Goal: Navigation & Orientation: Find specific page/section

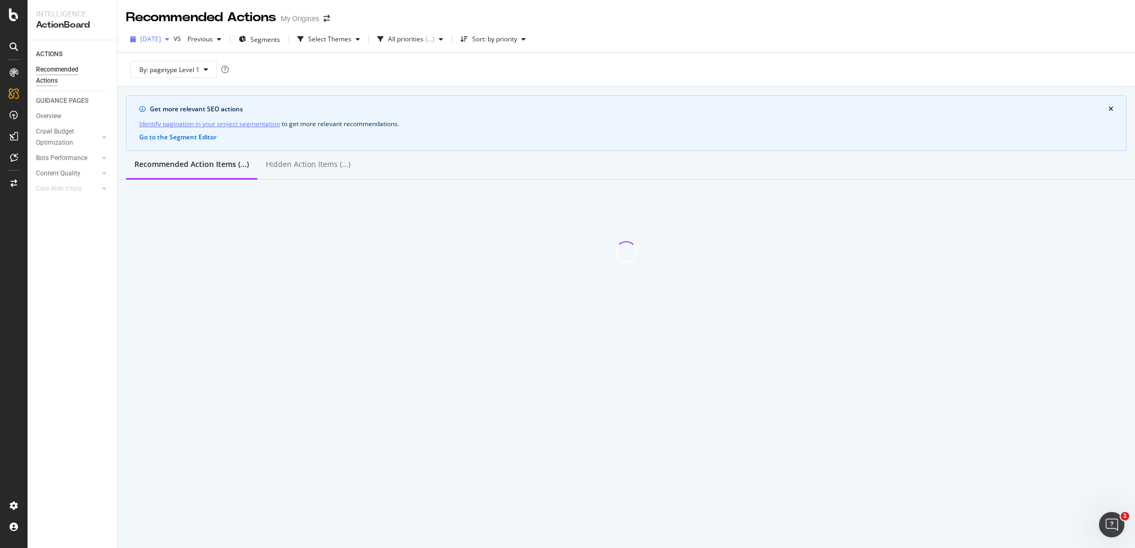
click at [161, 36] on span "[DATE]" at bounding box center [150, 38] width 21 height 9
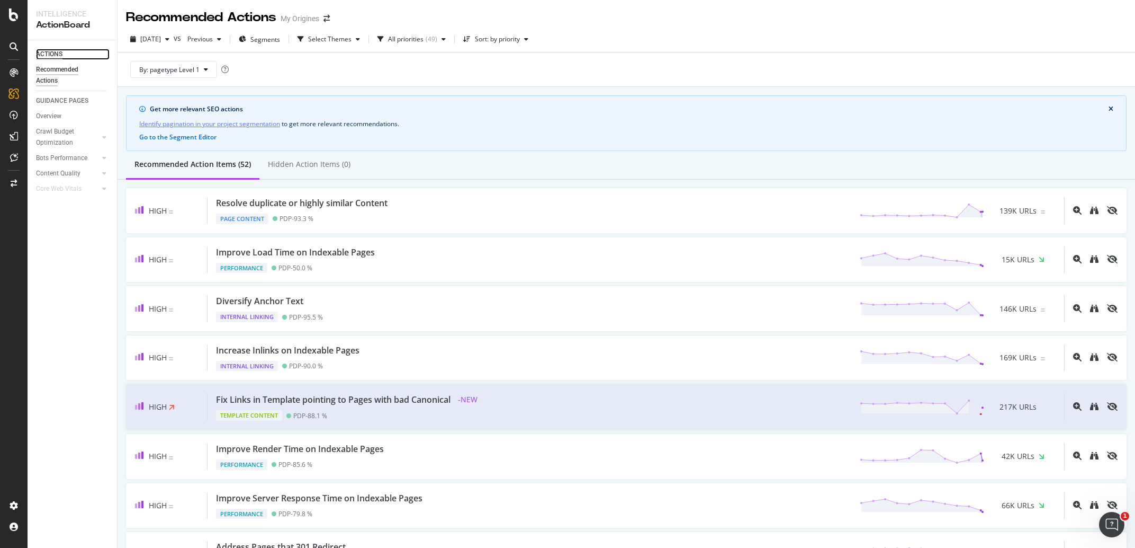
click at [55, 50] on div "ACTIONS" at bounding box center [49, 54] width 26 height 11
click at [70, 21] on div "ActionBoard" at bounding box center [72, 25] width 73 height 12
click at [16, 187] on div at bounding box center [13, 183] width 25 height 17
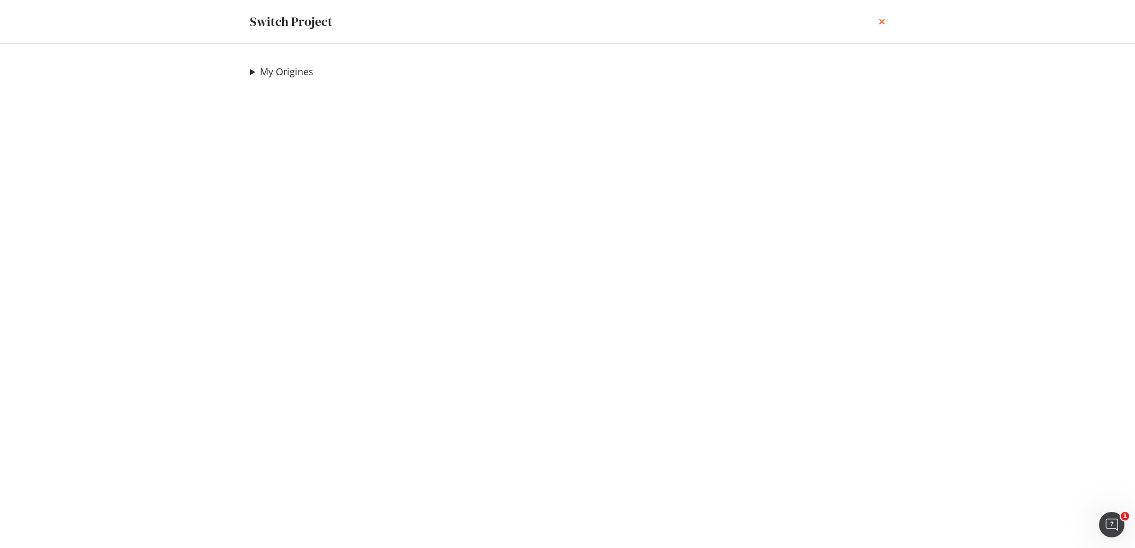
click at [881, 23] on icon "times" at bounding box center [882, 21] width 6 height 8
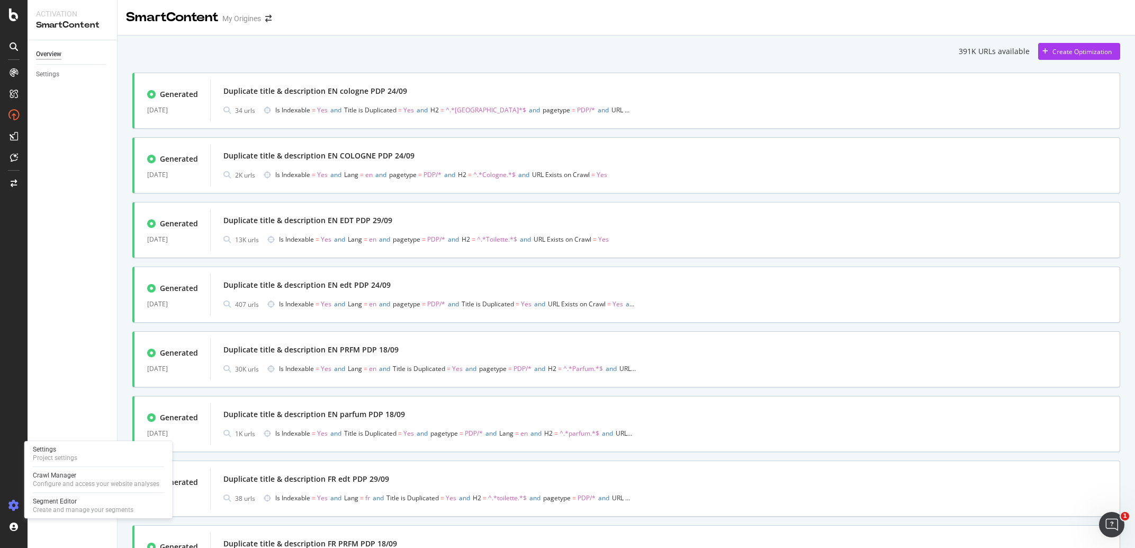
click at [8, 506] on div at bounding box center [13, 505] width 25 height 17
click at [59, 480] on div "Configure and access your website analyses" at bounding box center [96, 483] width 127 height 8
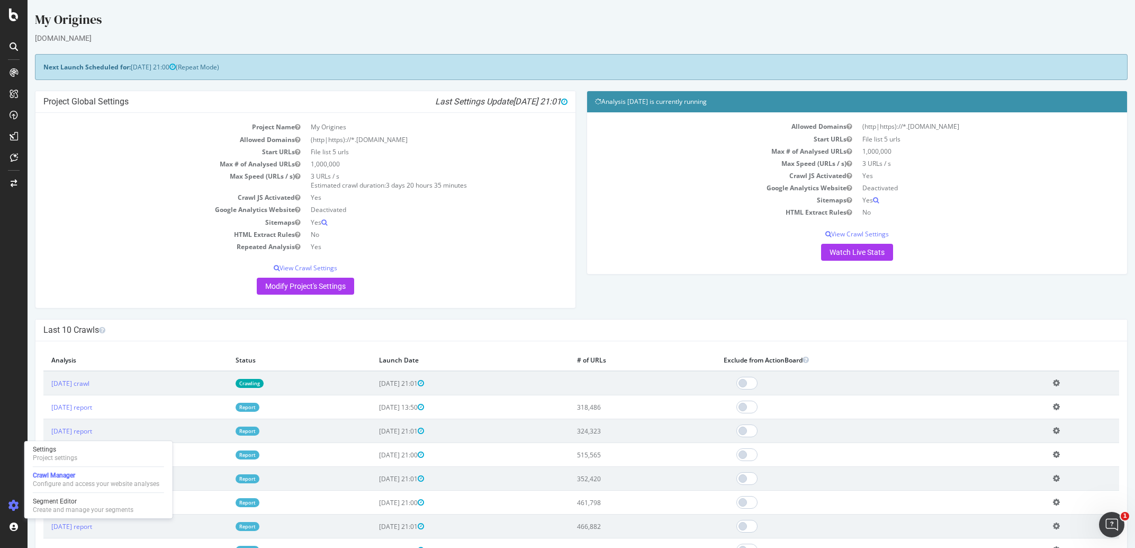
click at [669, 314] on div "Project Global Settings Last Settings Update [DATE] 21:01 Project Name My Origi…" at bounding box center [582, 205] width 1104 height 228
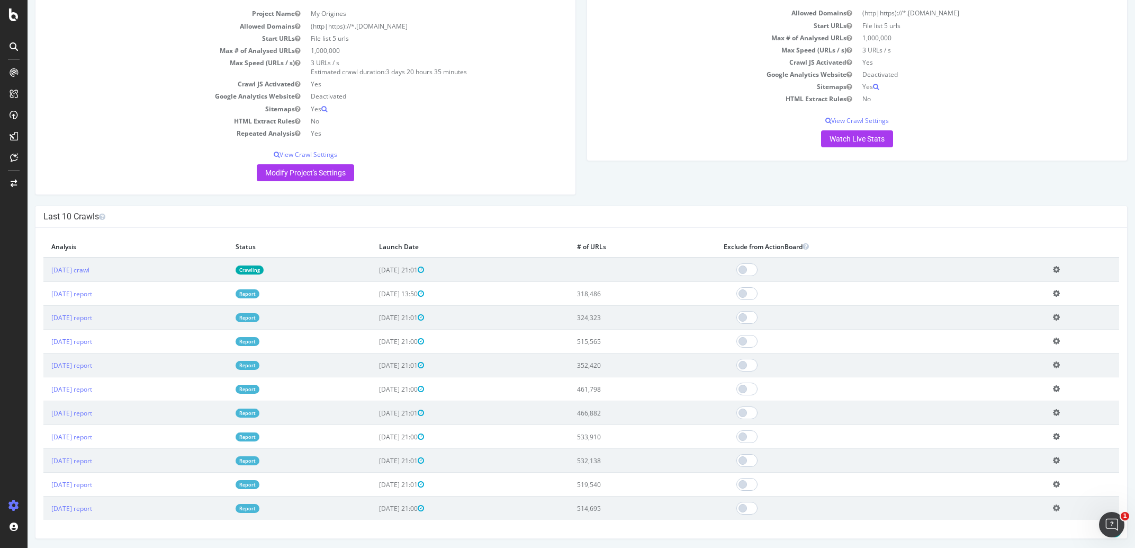
click at [982, 132] on p "Watch Live Stats" at bounding box center [857, 138] width 524 height 17
